Goal: Complete application form: Complete application form

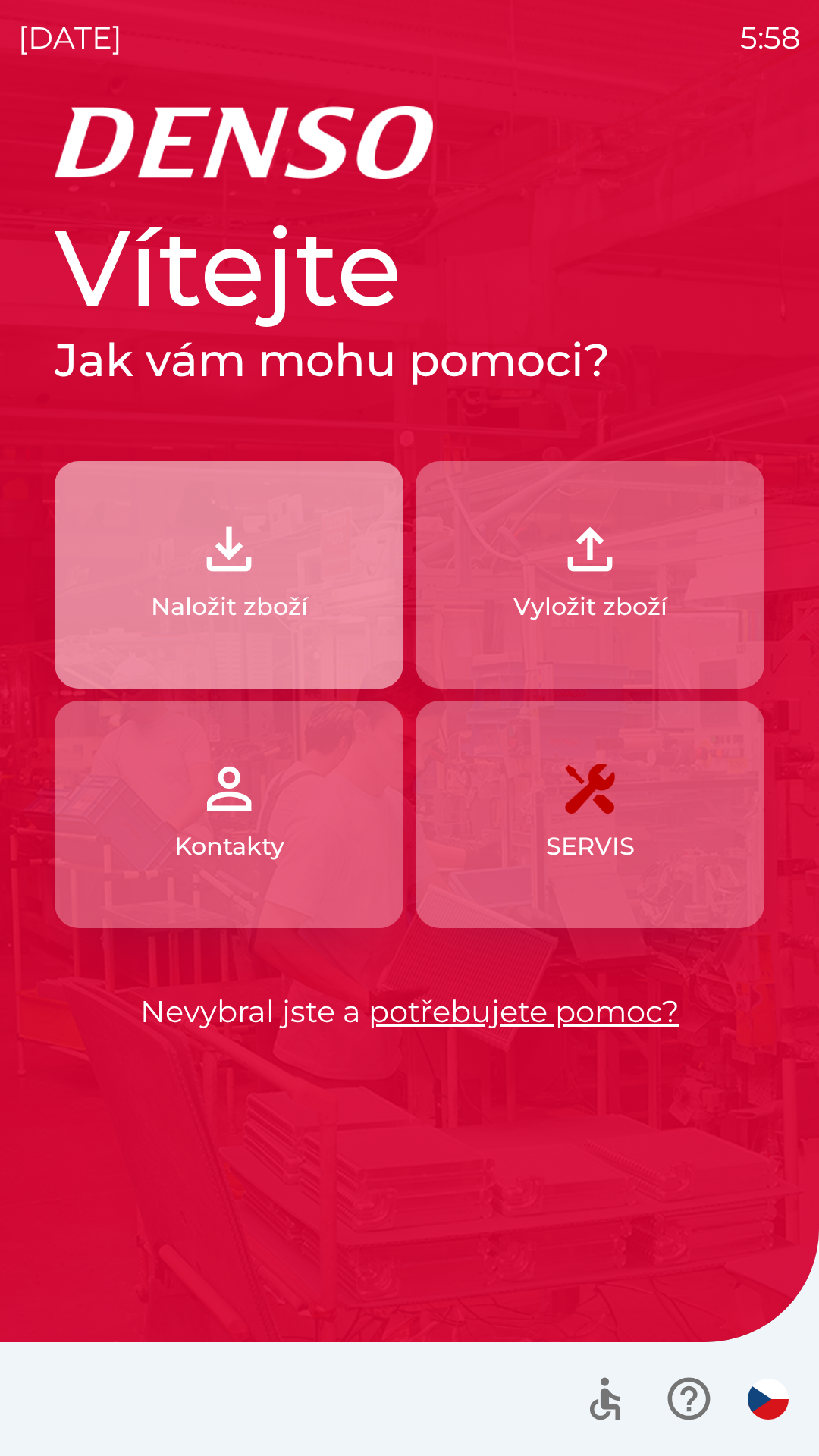
click at [231, 534] on img "button" at bounding box center [229, 549] width 67 height 67
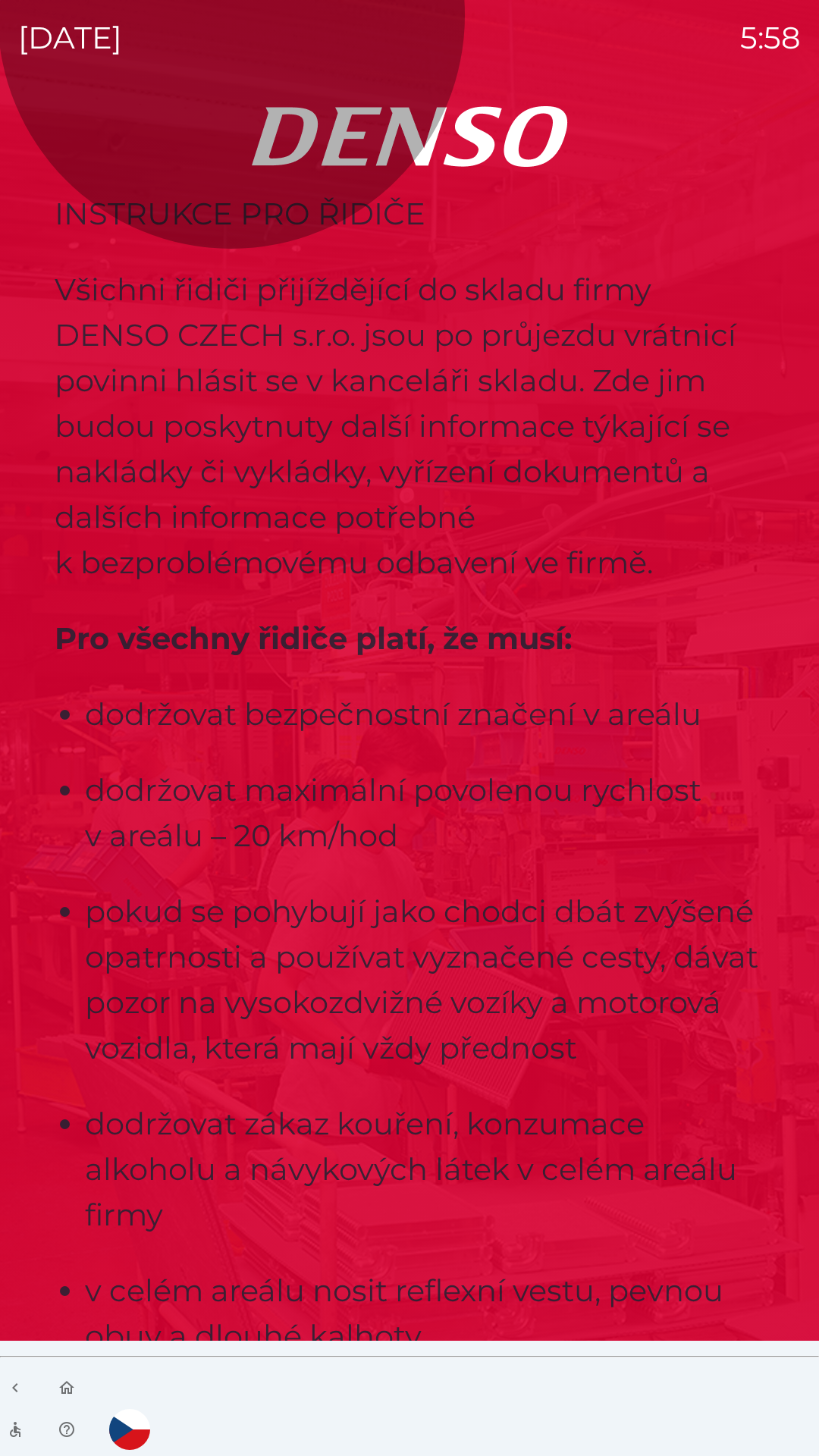
scroll to position [4671, 0]
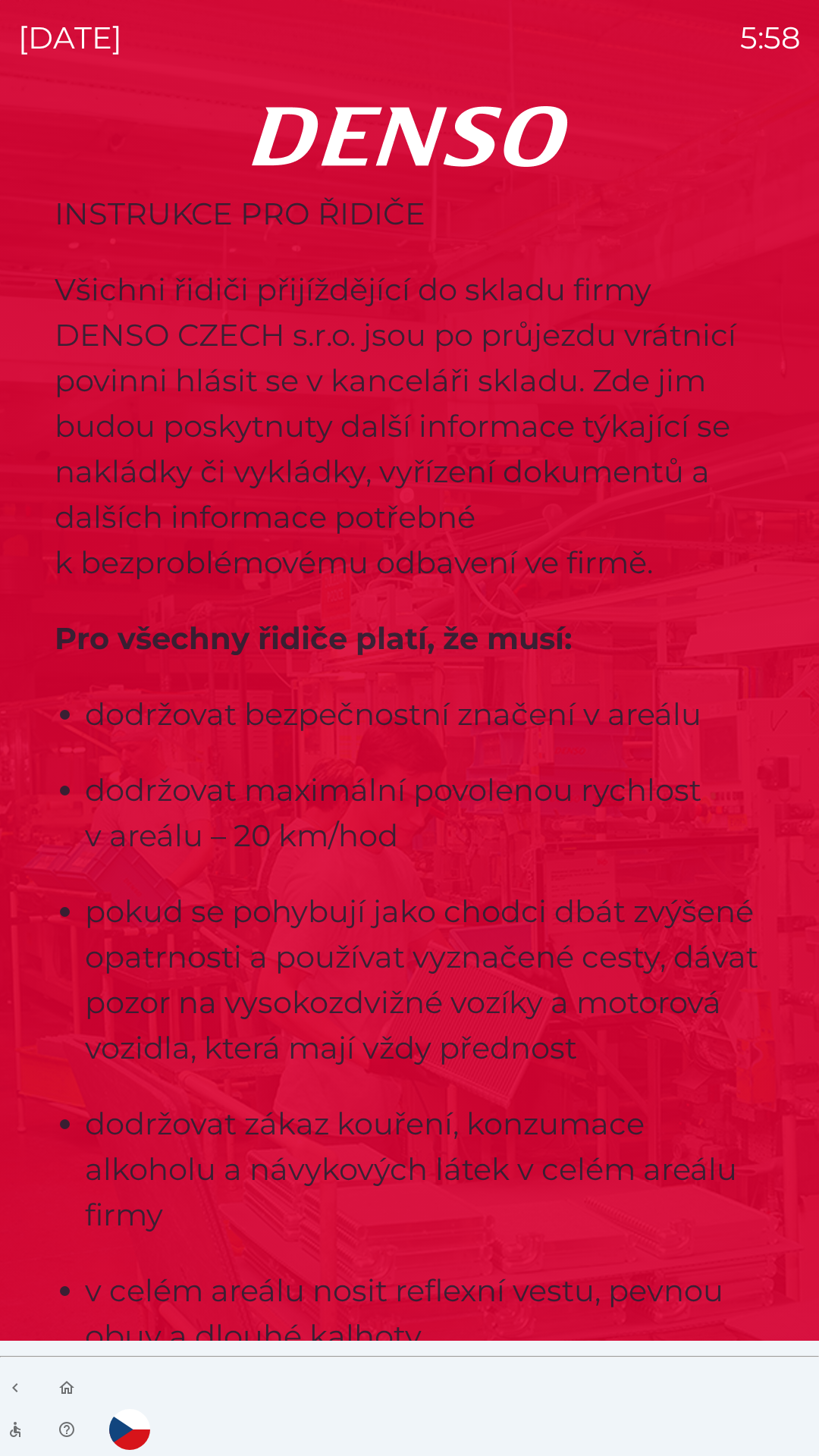
scroll to position [8522, 0]
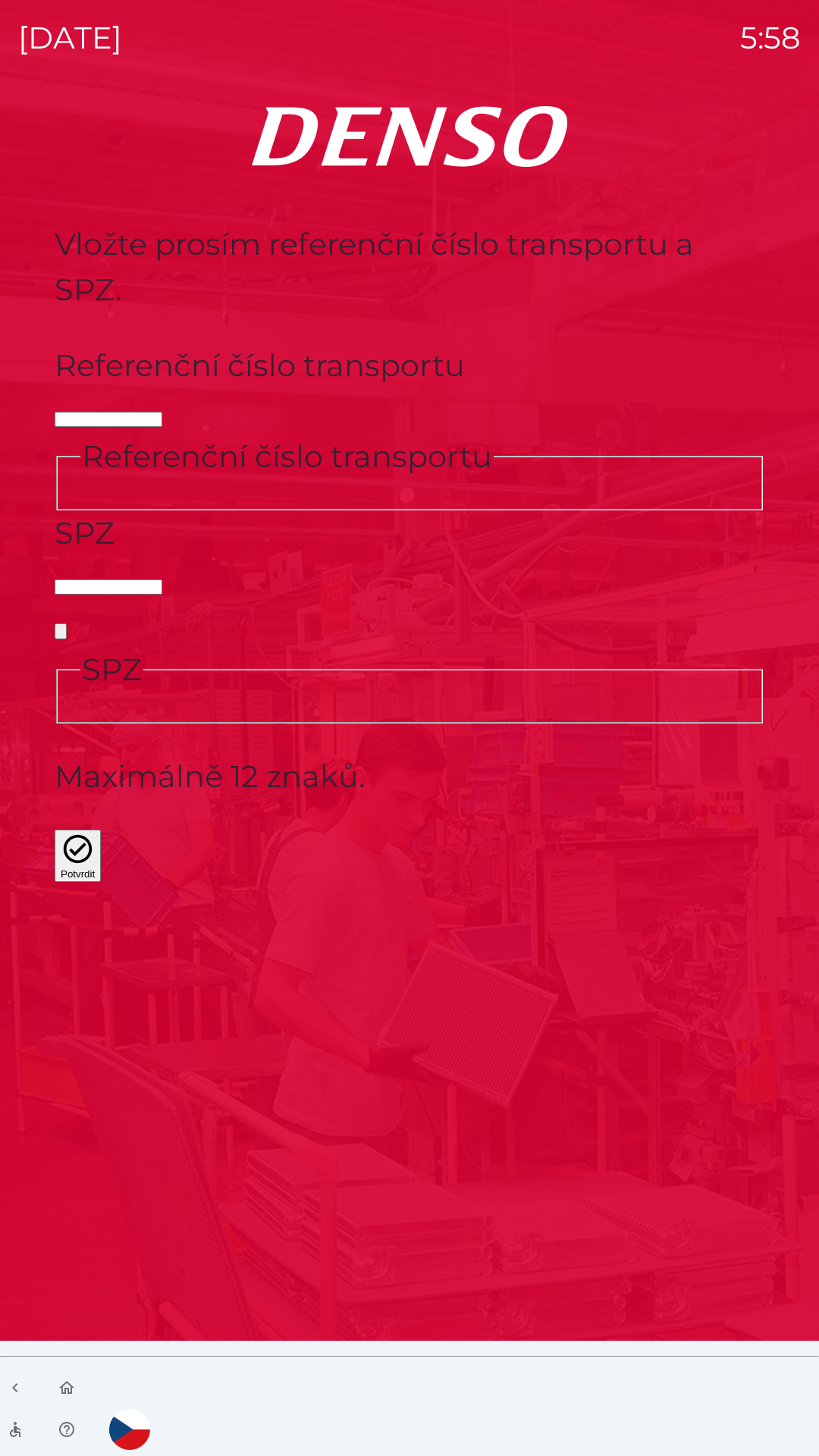
click at [259, 422] on div "Referenční číslo transportu Referenční číslo transportu" at bounding box center [410, 426] width 709 height 168
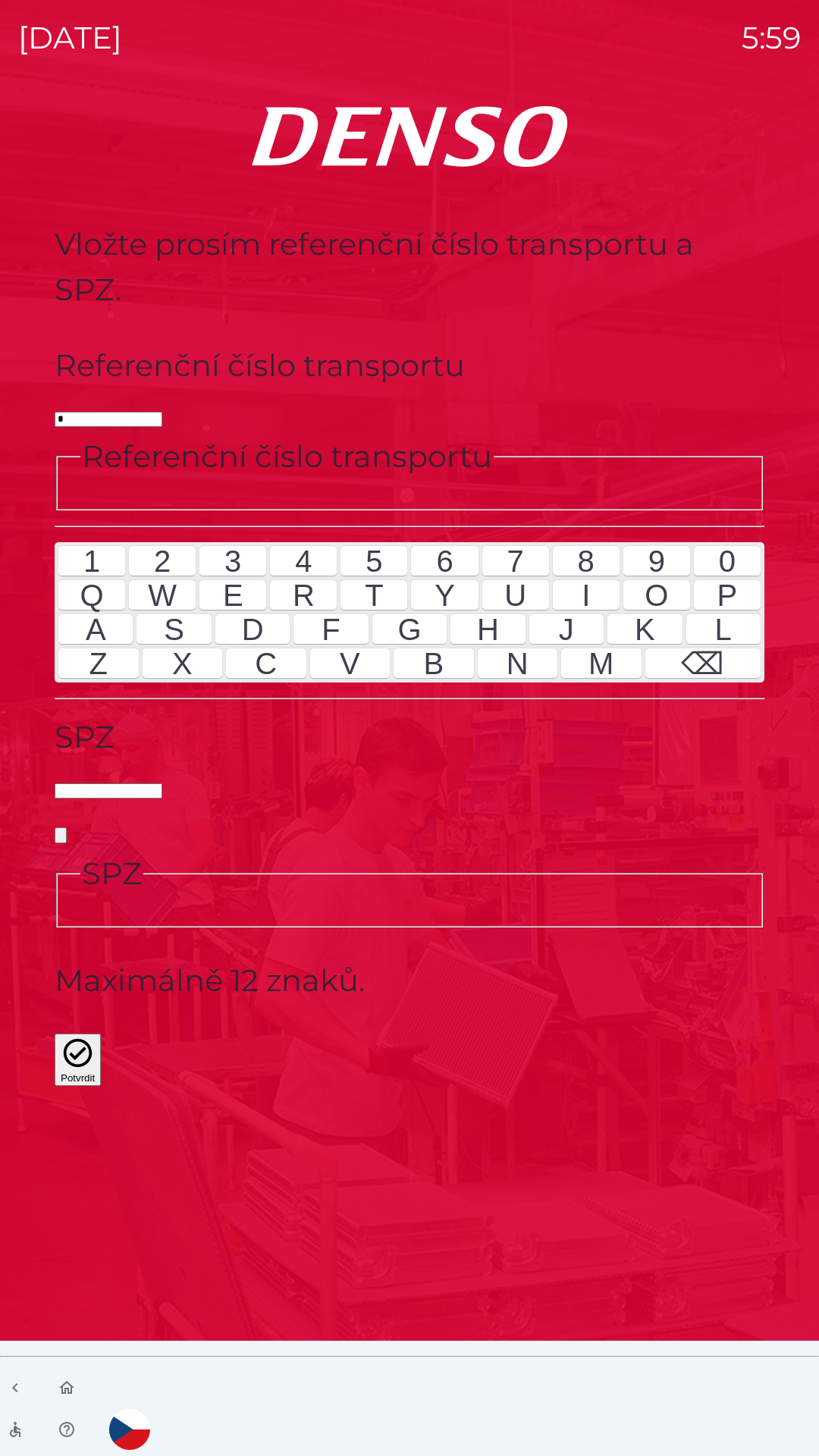
click at [214, 576] on div "3" at bounding box center [232, 561] width 67 height 31
click at [275, 576] on div "4" at bounding box center [303, 561] width 67 height 31
click at [293, 576] on div "4" at bounding box center [303, 561] width 67 height 31
click at [292, 576] on div "4" at bounding box center [303, 561] width 67 height 31
type input "******"
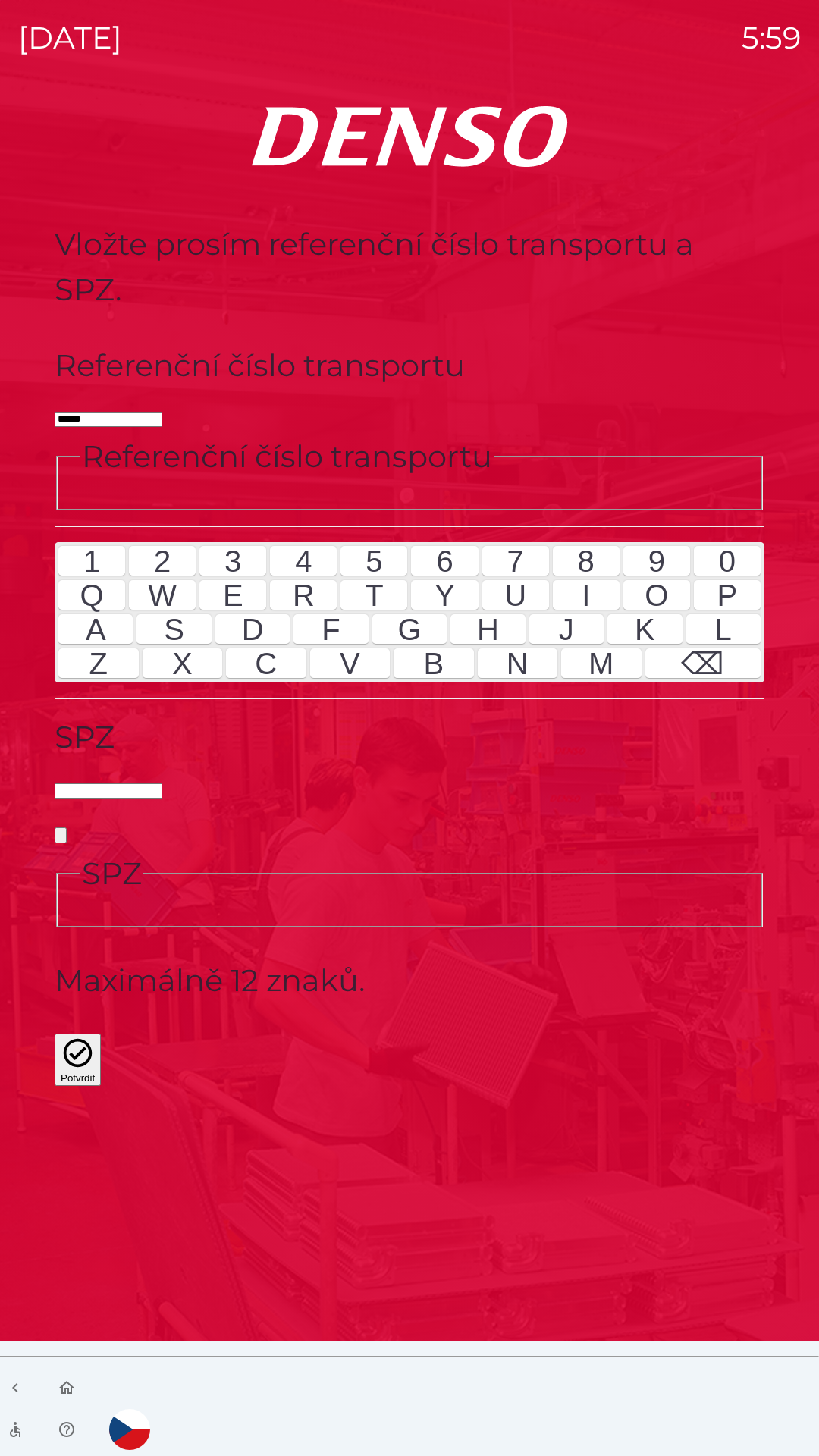
click at [528, 576] on div "7" at bounding box center [515, 561] width 67 height 31
click at [162, 784] on input "SPZ" at bounding box center [109, 791] width 108 height 15
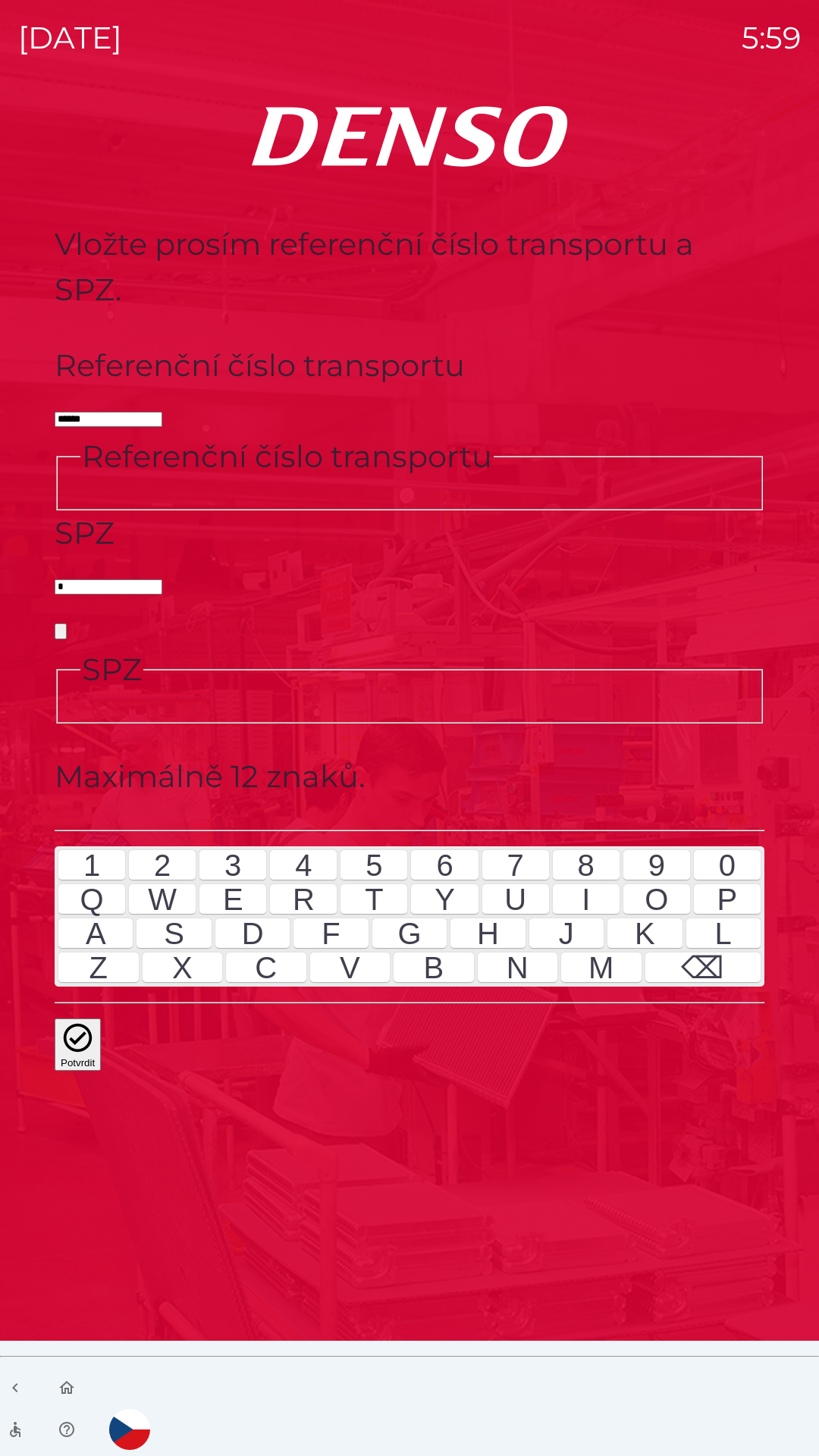
click at [688, 880] on div "9" at bounding box center [656, 865] width 67 height 31
click at [367, 914] on div "T" at bounding box center [373, 900] width 67 height 31
click at [382, 880] on div "5" at bounding box center [373, 865] width 67 height 31
click at [455, 880] on div "6" at bounding box center [444, 865] width 67 height 31
click at [214, 880] on div "3" at bounding box center [232, 865] width 67 height 31
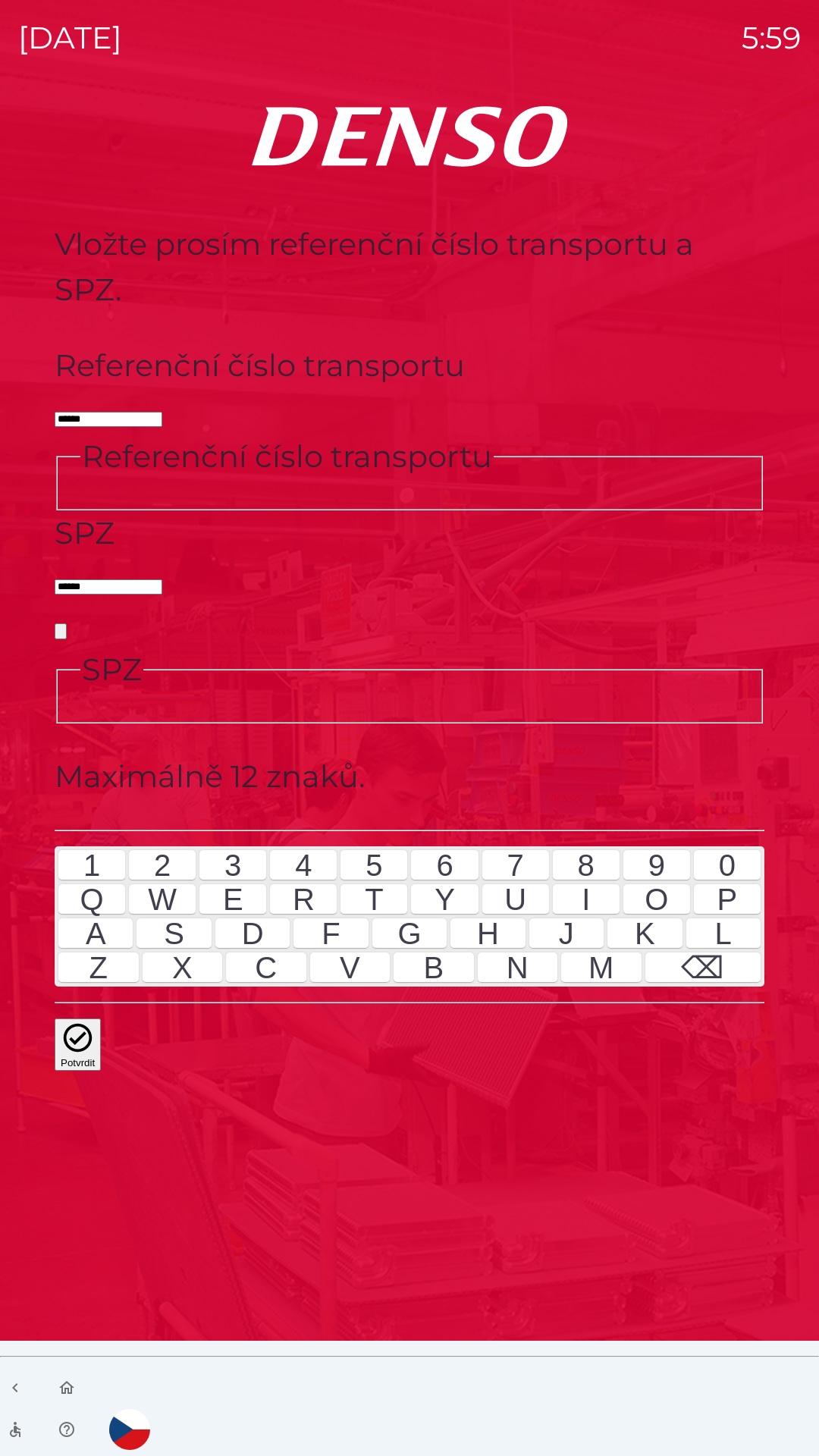
type input "*******"
click at [305, 880] on div "4" at bounding box center [303, 865] width 67 height 31
click at [101, 1018] on button "Potvrdit" at bounding box center [77, 1044] width 46 height 52
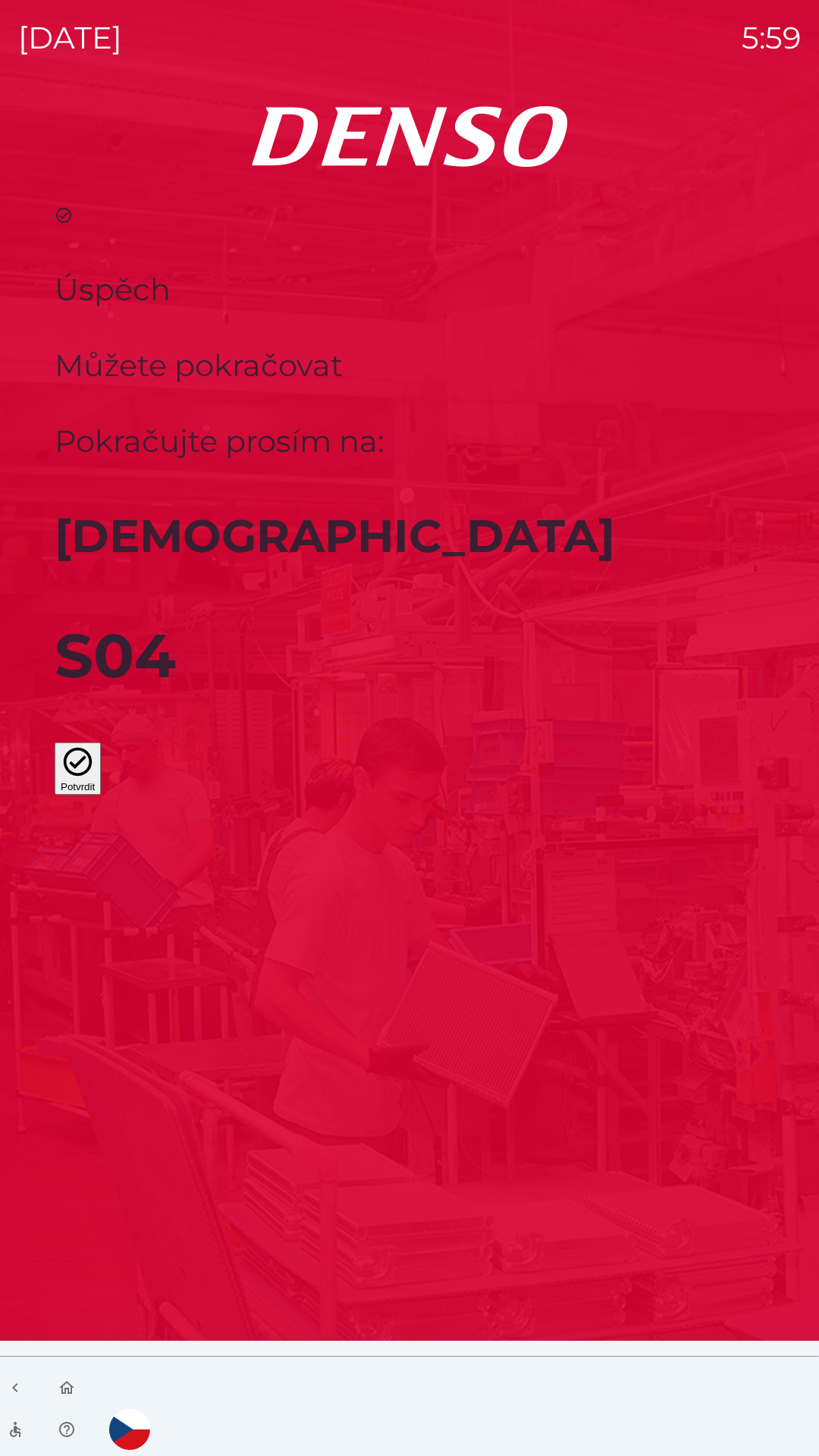
click at [101, 795] on button "Potvrdit" at bounding box center [77, 768] width 46 height 52
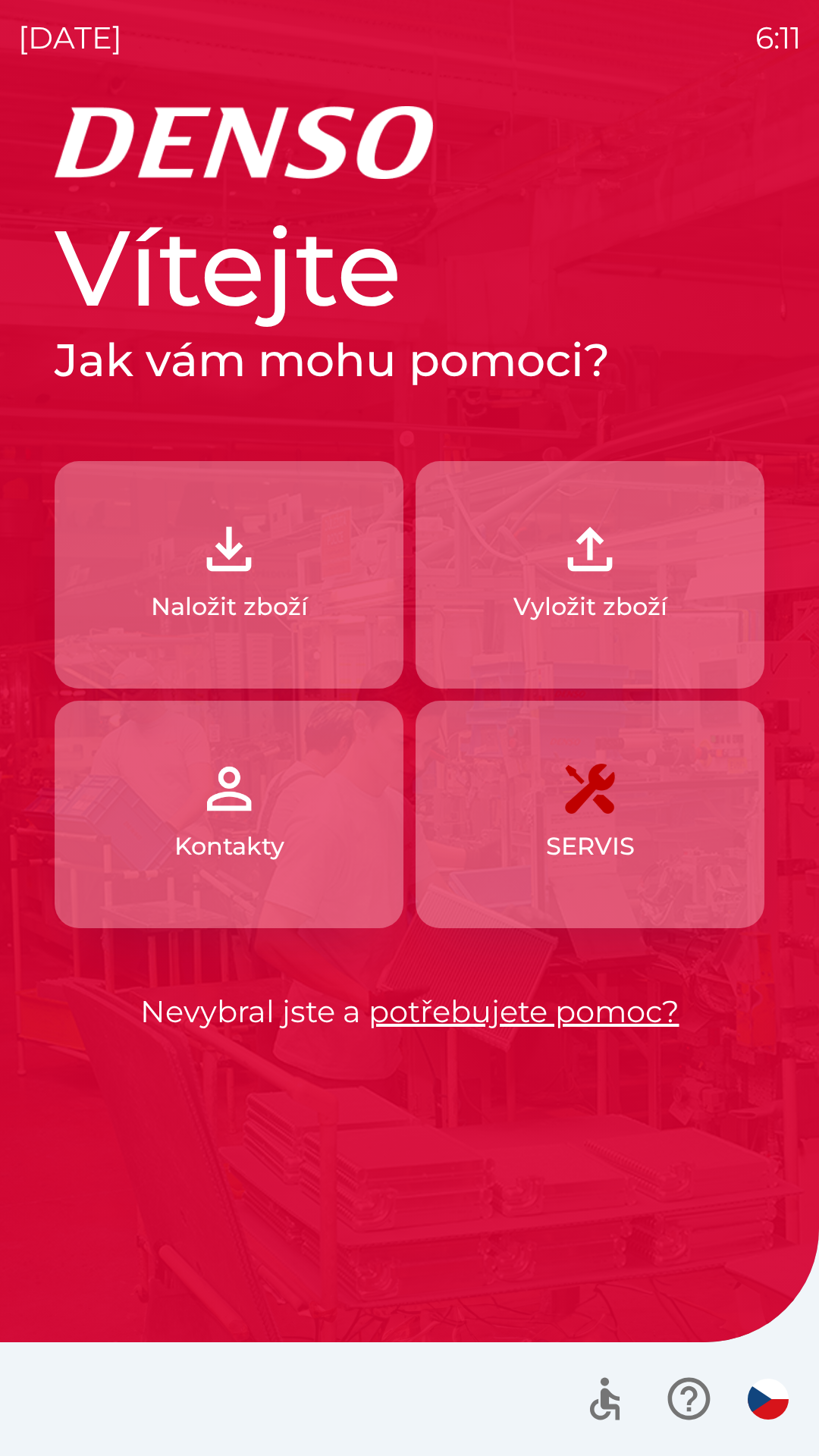
click at [574, 566] on img "button" at bounding box center [589, 549] width 67 height 67
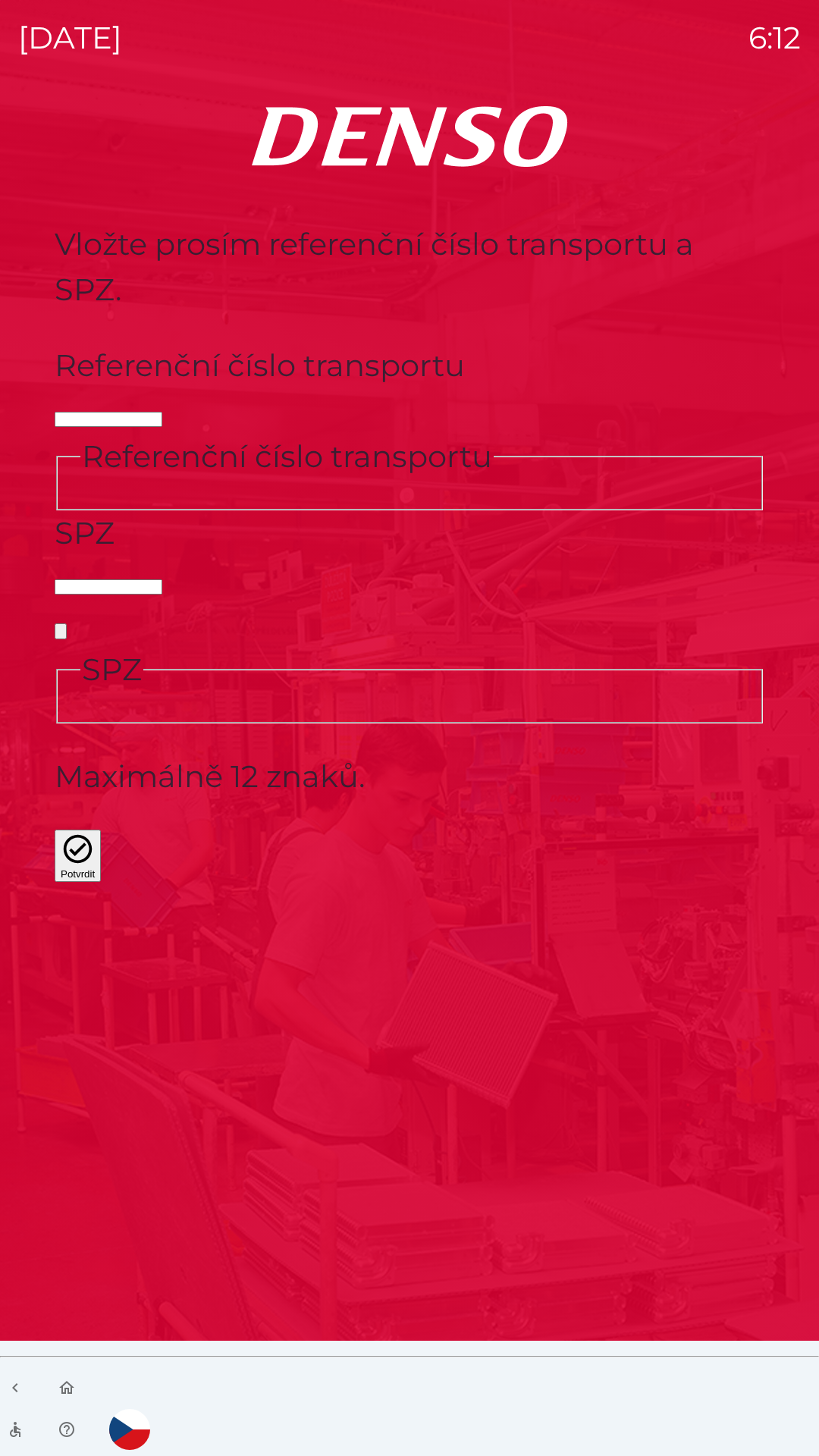
click at [501, 451] on div "Referenční číslo transportu Referenční číslo transportu" at bounding box center [410, 426] width 709 height 168
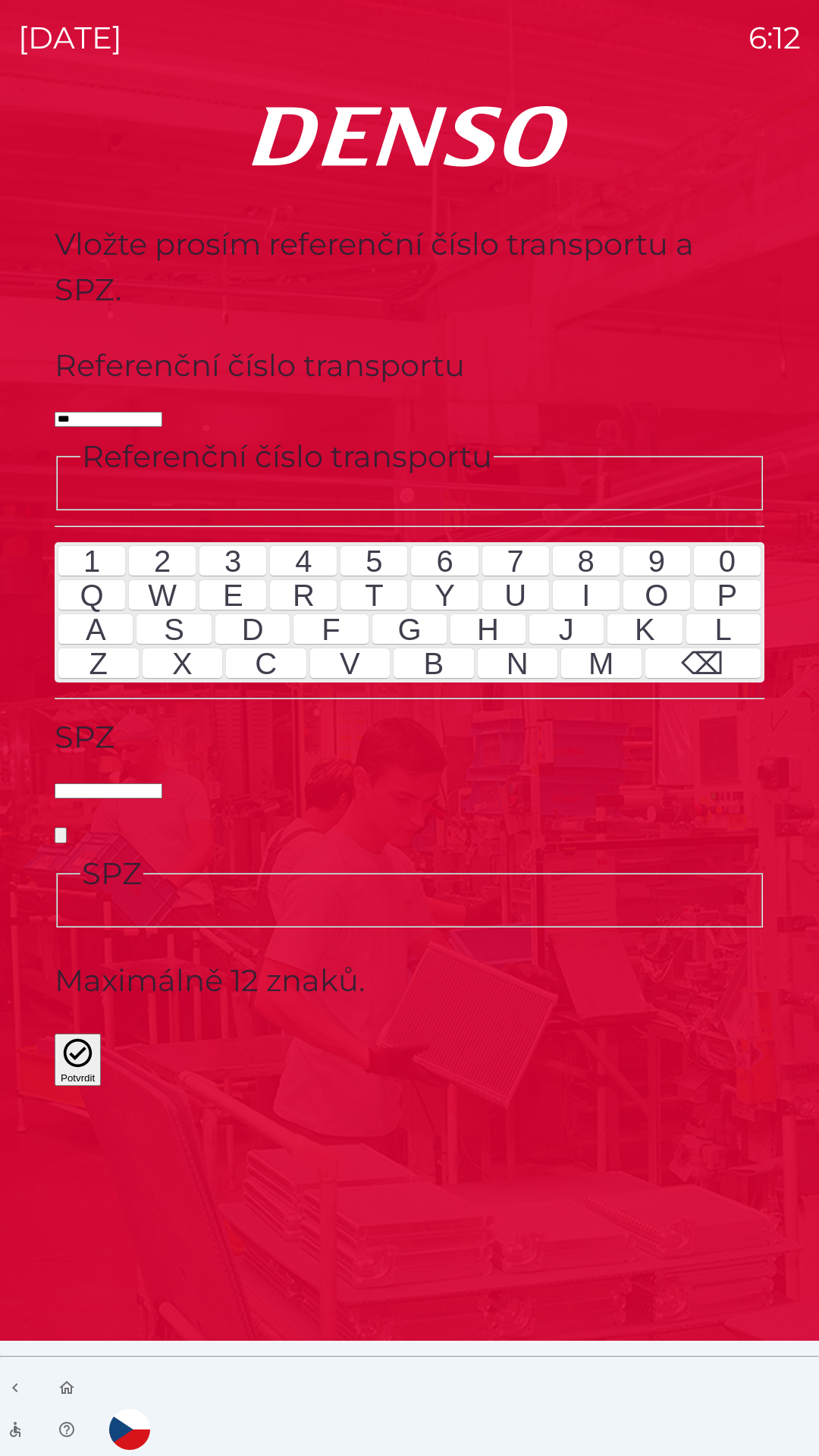
click at [638, 679] on div "M" at bounding box center [601, 664] width 81 height 31
click at [301, 576] on div "4" at bounding box center [303, 561] width 67 height 31
click at [302, 576] on div "4" at bounding box center [303, 561] width 67 height 31
click at [293, 576] on div "4" at bounding box center [303, 561] width 67 height 31
type input "**********"
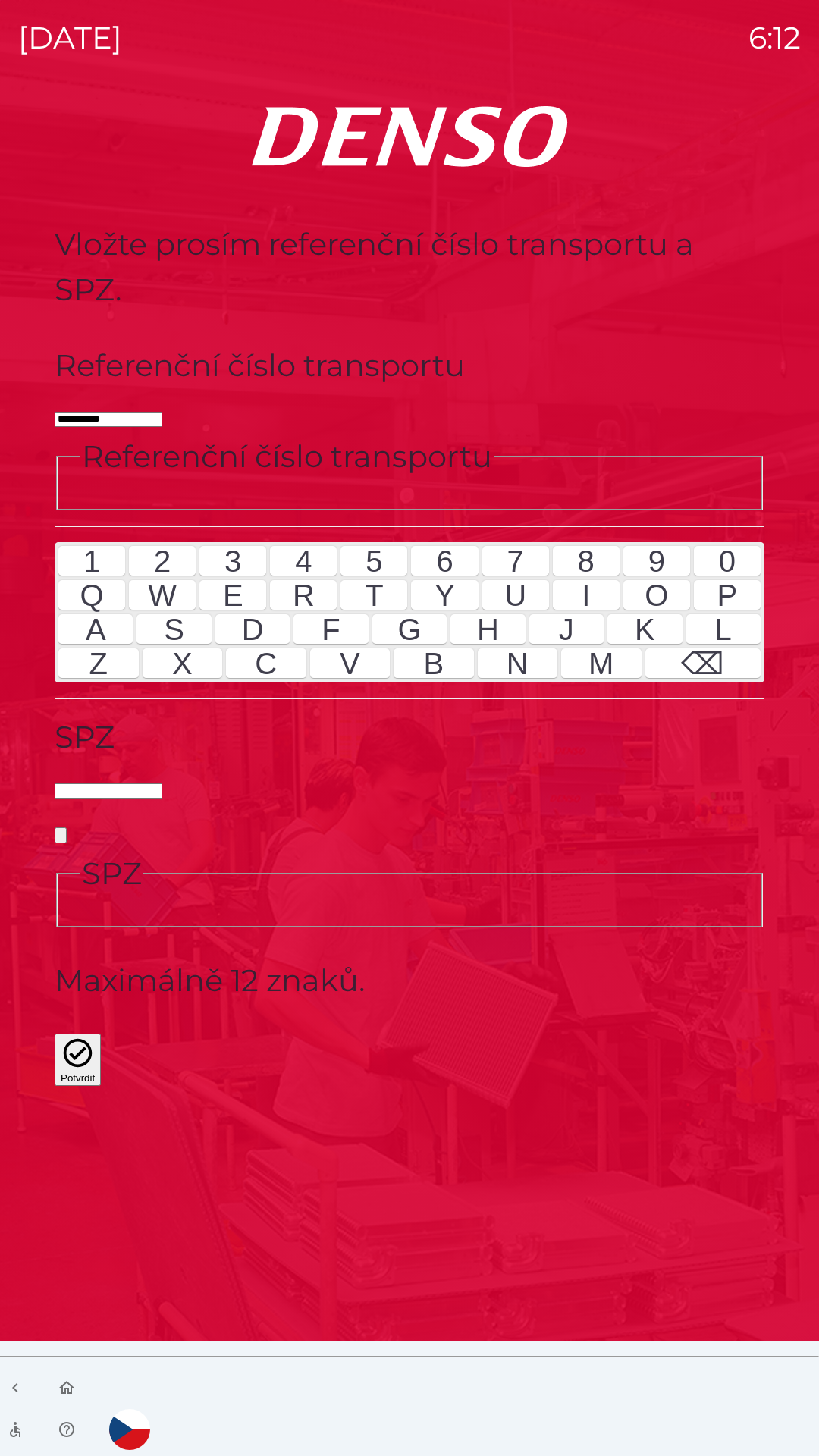
click at [379, 576] on div "5" at bounding box center [373, 561] width 67 height 31
click at [162, 784] on input "SPZ" at bounding box center [109, 791] width 108 height 15
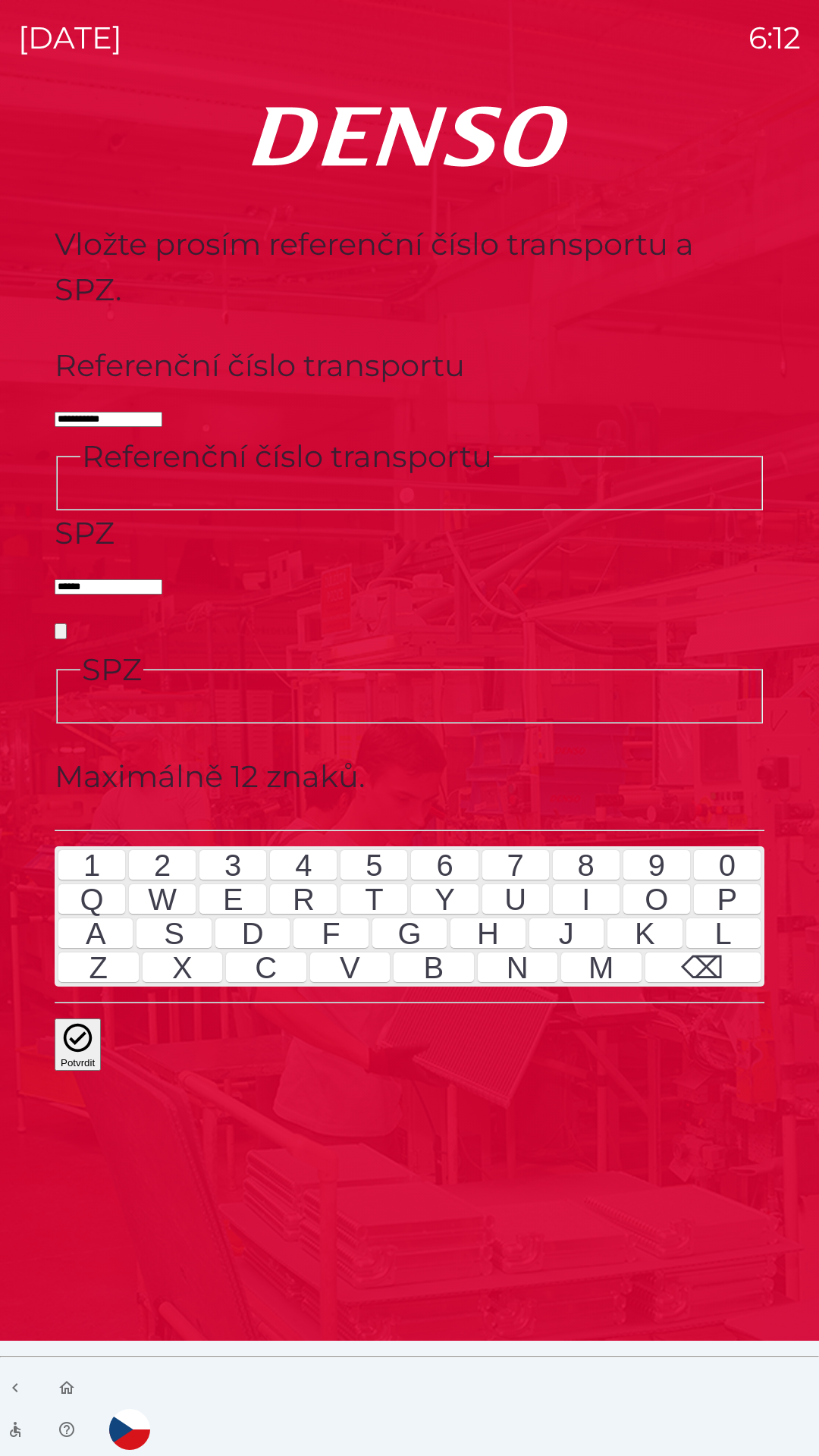
type input "*******"
click at [101, 1018] on button "Potvrdit" at bounding box center [77, 1044] width 46 height 52
